Goal: Use online tool/utility: Utilize a website feature to perform a specific function

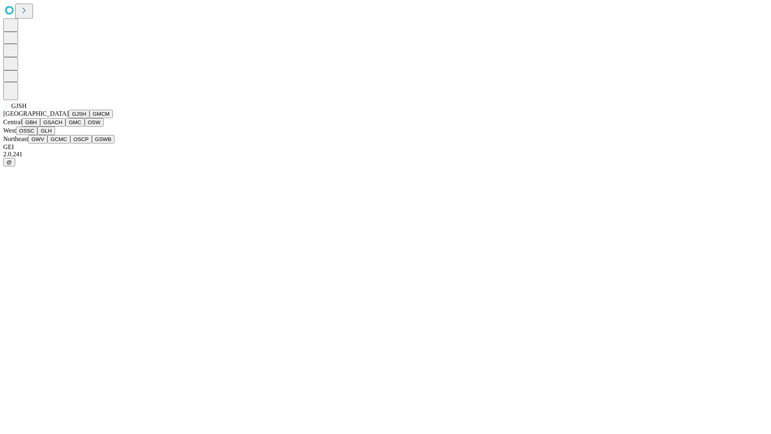
click at [69, 118] on button "GJSH" at bounding box center [79, 114] width 21 height 8
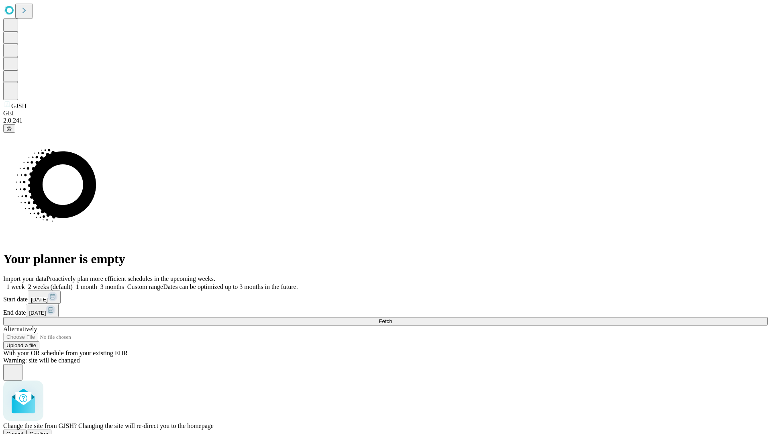
click at [49, 431] on span "Confirm" at bounding box center [39, 434] width 19 height 6
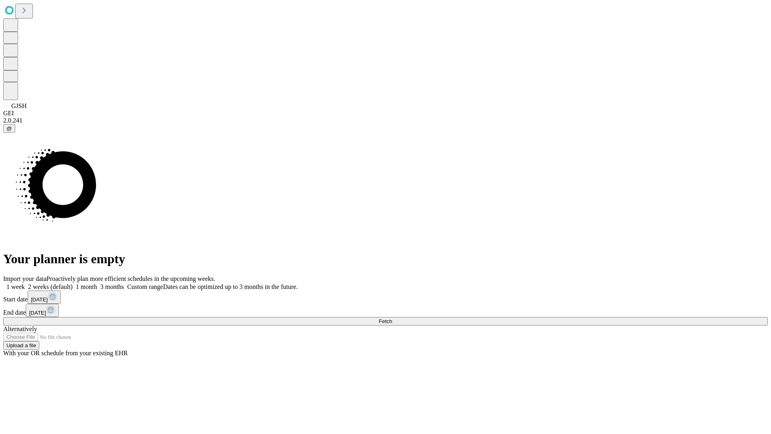
click at [73, 283] on label "2 weeks (default)" at bounding box center [49, 286] width 48 height 7
click at [392, 318] on span "Fetch" at bounding box center [385, 321] width 13 height 6
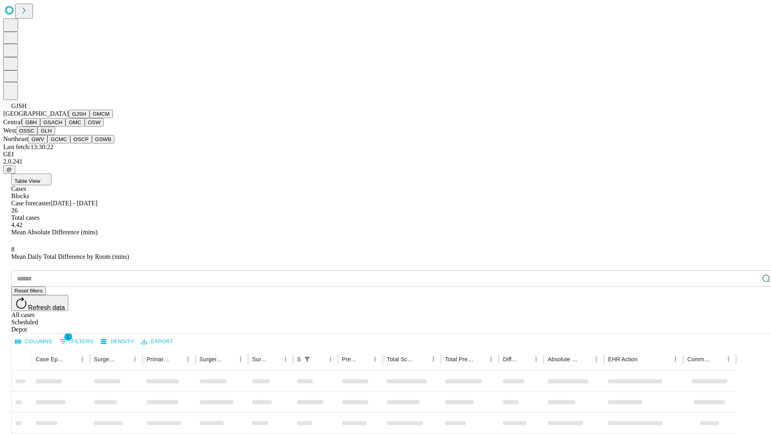
click at [90, 118] on button "GMCM" at bounding box center [101, 114] width 23 height 8
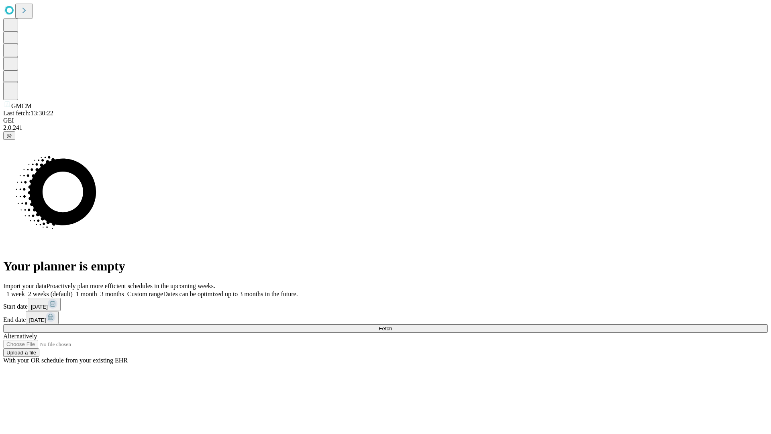
click at [392, 325] on span "Fetch" at bounding box center [385, 328] width 13 height 6
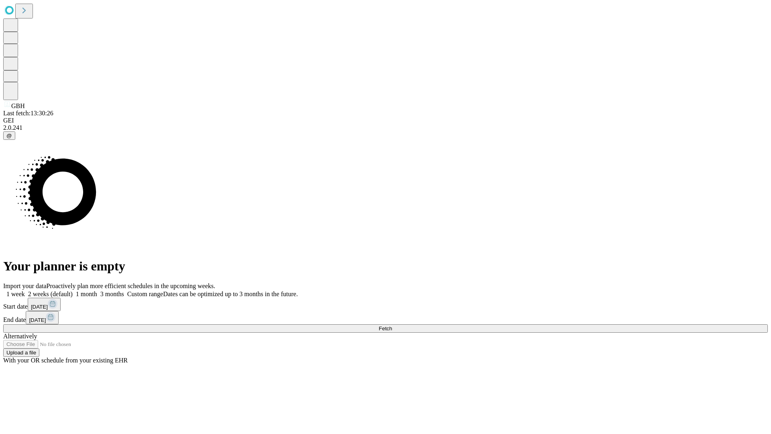
click at [73, 290] on label "2 weeks (default)" at bounding box center [49, 293] width 48 height 7
click at [392, 325] on span "Fetch" at bounding box center [385, 328] width 13 height 6
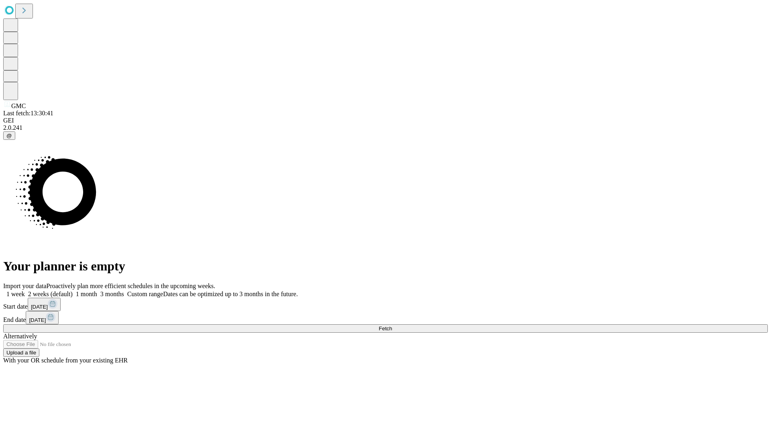
click at [73, 290] on label "2 weeks (default)" at bounding box center [49, 293] width 48 height 7
click at [392, 325] on span "Fetch" at bounding box center [385, 328] width 13 height 6
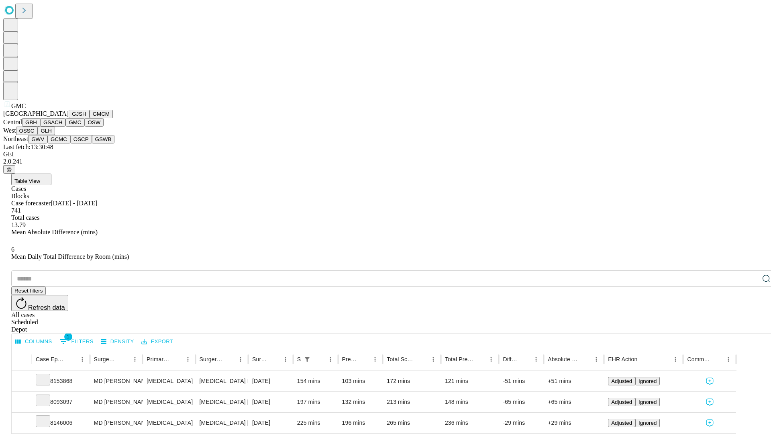
click at [85, 127] on button "OSW" at bounding box center [94, 122] width 19 height 8
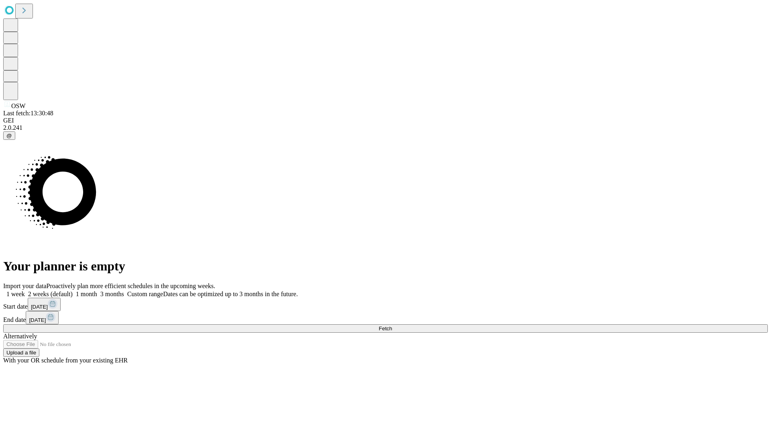
click at [73, 290] on label "2 weeks (default)" at bounding box center [49, 293] width 48 height 7
click at [392, 325] on span "Fetch" at bounding box center [385, 328] width 13 height 6
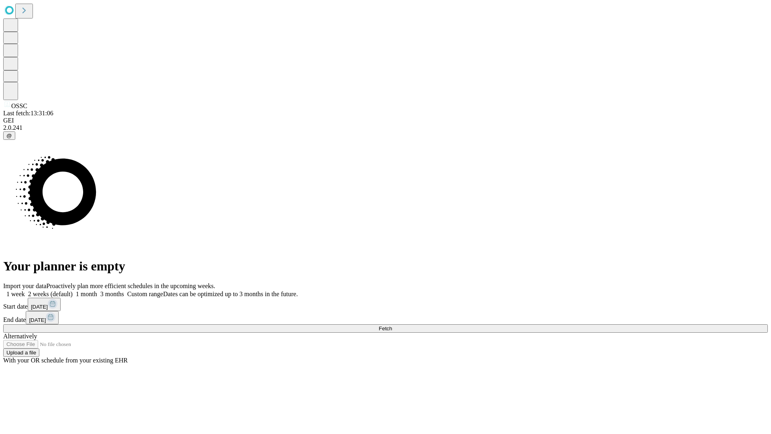
click at [73, 290] on label "2 weeks (default)" at bounding box center [49, 293] width 48 height 7
click at [392, 325] on span "Fetch" at bounding box center [385, 328] width 13 height 6
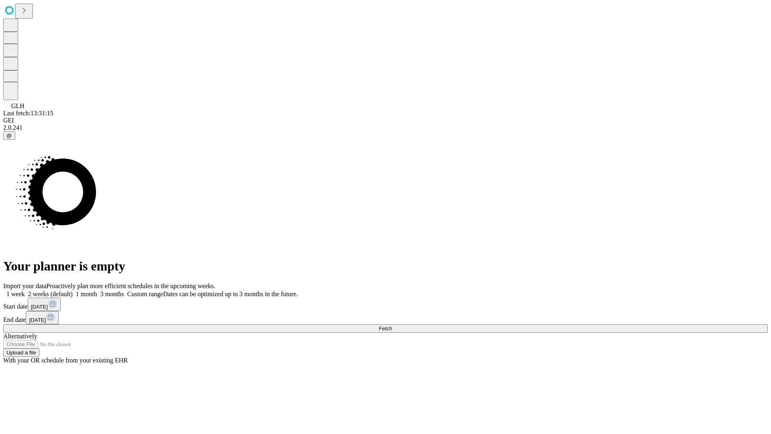
click at [73, 290] on label "2 weeks (default)" at bounding box center [49, 293] width 48 height 7
click at [392, 325] on span "Fetch" at bounding box center [385, 328] width 13 height 6
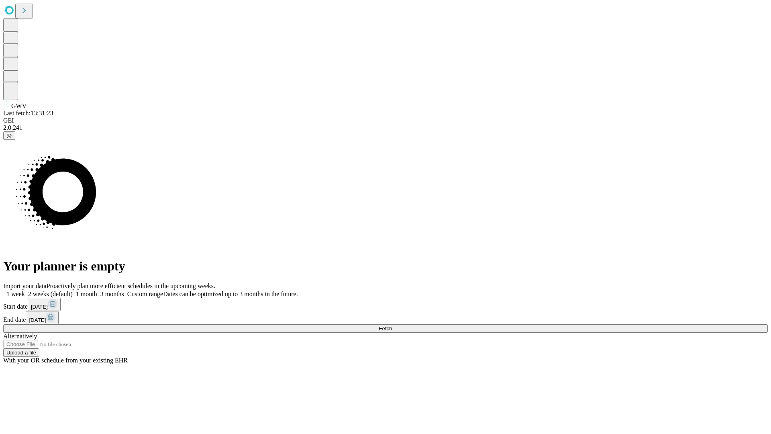
click at [73, 290] on label "2 weeks (default)" at bounding box center [49, 293] width 48 height 7
click at [392, 325] on span "Fetch" at bounding box center [385, 328] width 13 height 6
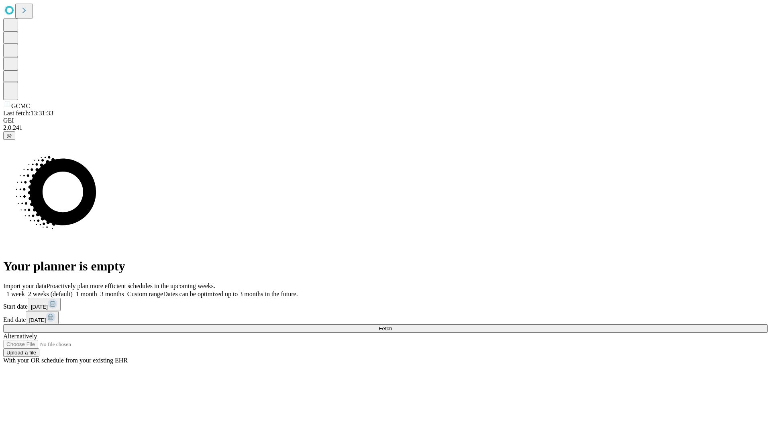
click at [73, 290] on label "2 weeks (default)" at bounding box center [49, 293] width 48 height 7
click at [392, 325] on span "Fetch" at bounding box center [385, 328] width 13 height 6
